Goal: Book appointment/travel/reservation

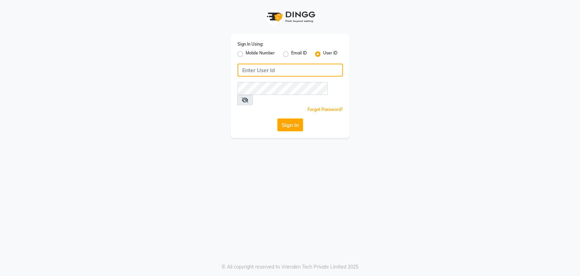
click at [271, 71] on input "Username" at bounding box center [290, 70] width 105 height 13
type input "sahooshairstudio"
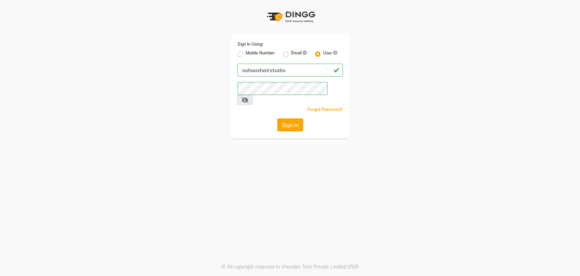
click at [291, 118] on button "Sign In" at bounding box center [290, 124] width 26 height 13
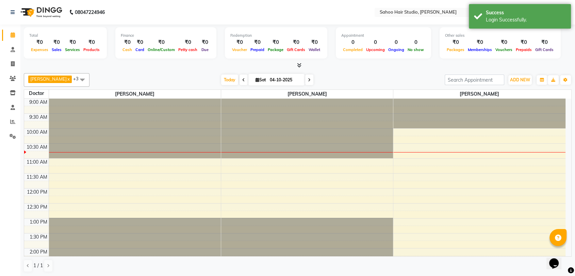
click at [308, 79] on icon at bounding box center [309, 80] width 3 height 4
type input "05-10-2025"
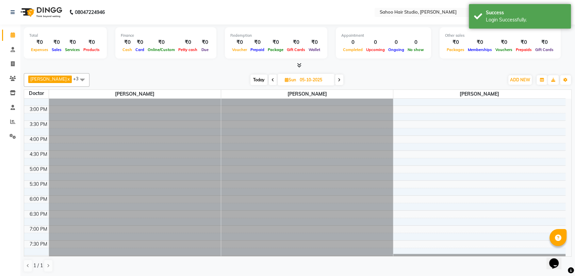
scroll to position [199, 0]
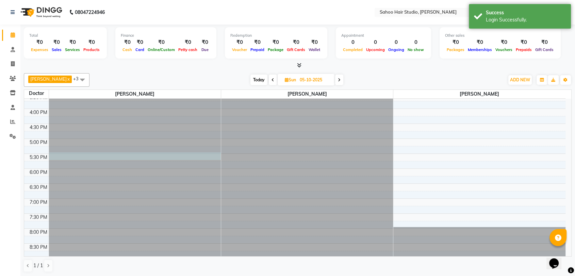
select select "82639"
select select "tentative"
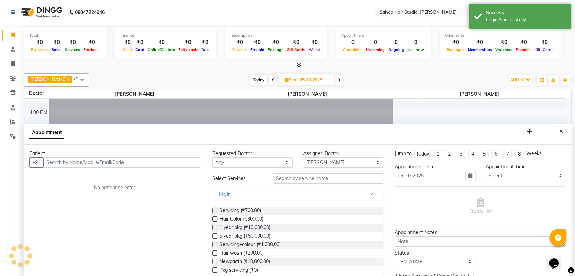
scroll to position [0, 0]
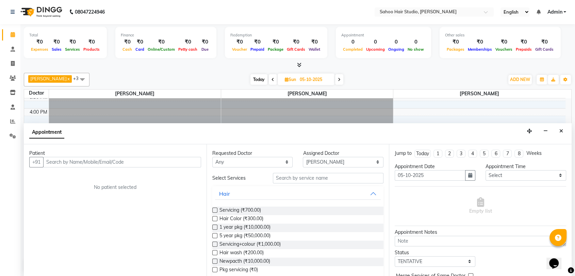
click at [78, 160] on input "text" at bounding box center [122, 162] width 158 height 11
type input "m"
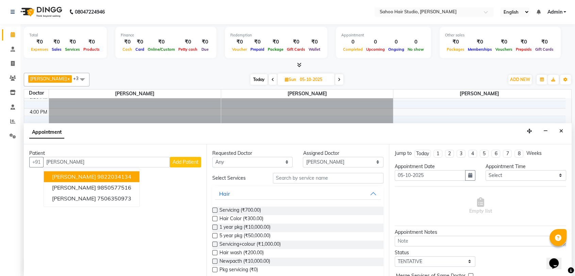
click at [97, 175] on ngb-highlight "9822034134" at bounding box center [114, 176] width 34 height 7
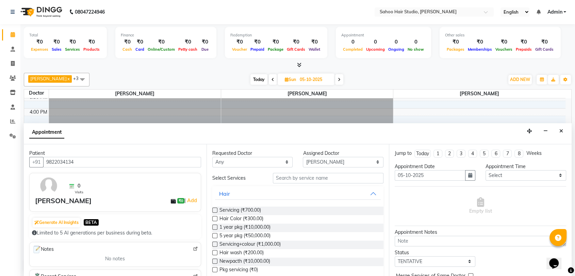
type input "9822034134"
click at [215, 207] on label at bounding box center [214, 209] width 5 height 5
click at [215, 208] on input "checkbox" at bounding box center [214, 210] width 4 height 4
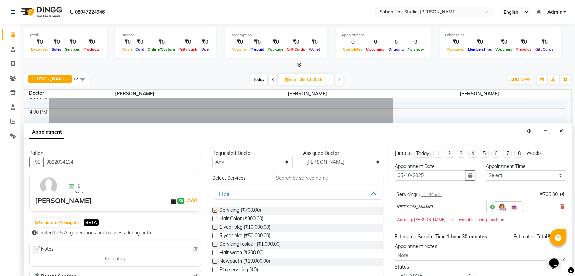
checkbox input "false"
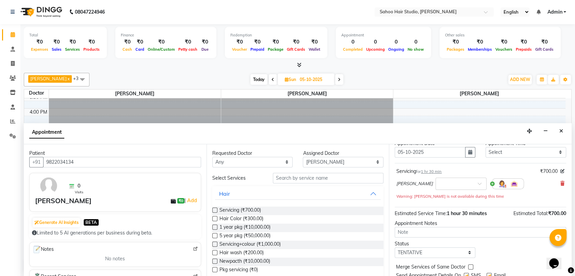
scroll to position [47, 0]
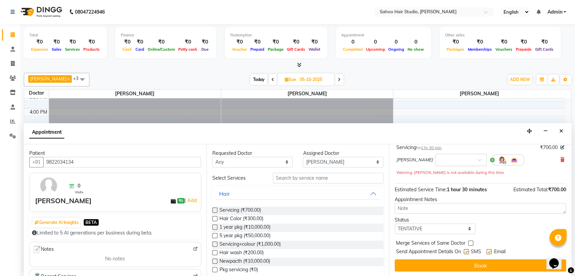
click at [472, 263] on button "Book" at bounding box center [479, 265] width 171 height 12
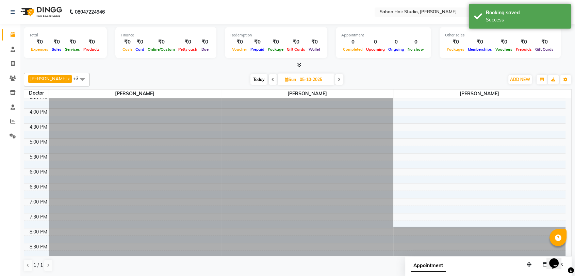
scroll to position [0, 0]
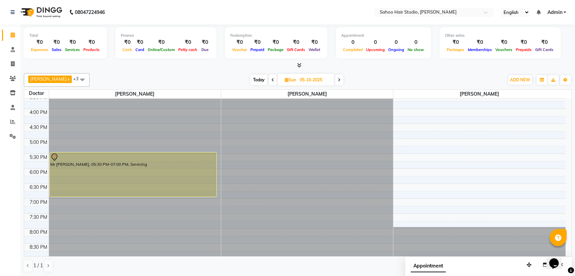
click at [255, 78] on span "Today" at bounding box center [258, 79] width 17 height 11
type input "04-10-2025"
